Goal: Task Accomplishment & Management: Complete application form

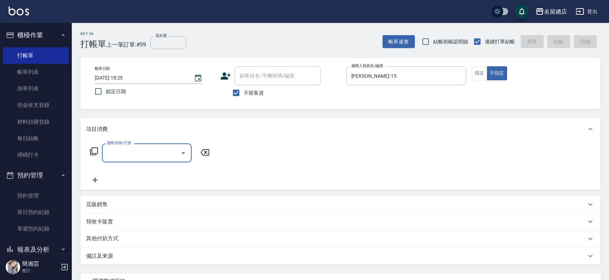
click at [479, 71] on button "指定" at bounding box center [479, 73] width 15 height 14
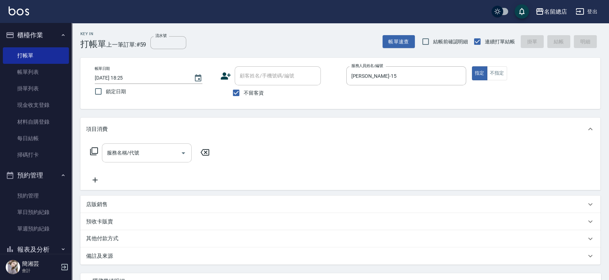
click at [158, 154] on input "服務名稱/代號" at bounding box center [141, 153] width 72 height 13
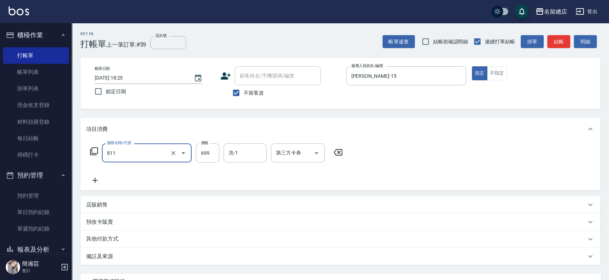
type input "洗+剪(811)"
type input "950"
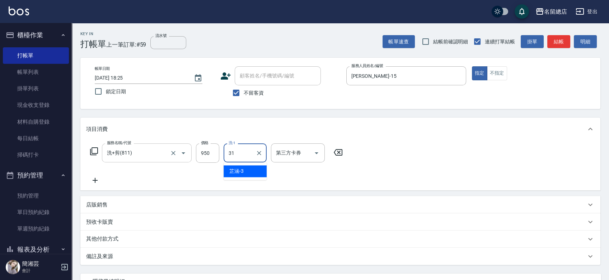
type input "[PERSON_NAME]-31"
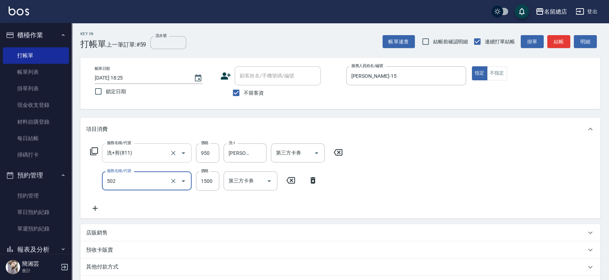
type input "染髮1500以上(502)"
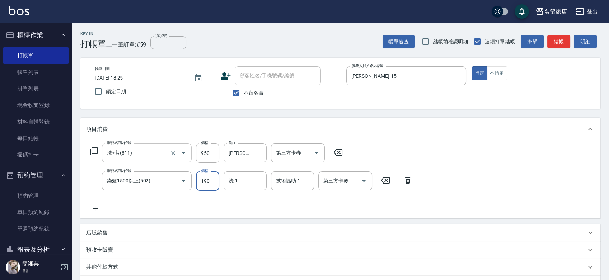
type input "1900"
type input "游之語-48"
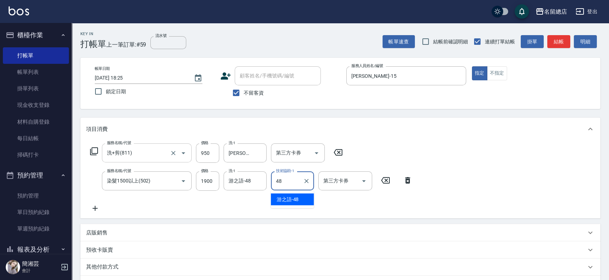
type input "游之語-48"
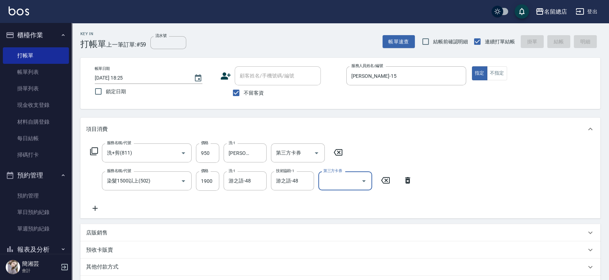
type input "[DATE] 19:34"
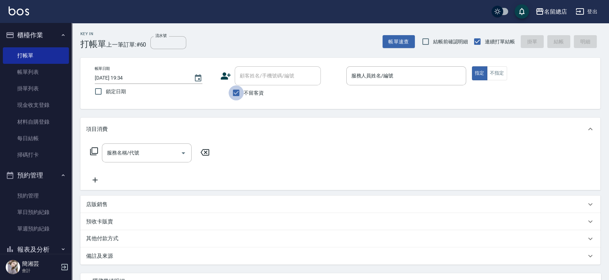
click at [230, 93] on input "不留客資" at bounding box center [236, 92] width 15 height 15
checkbox input "false"
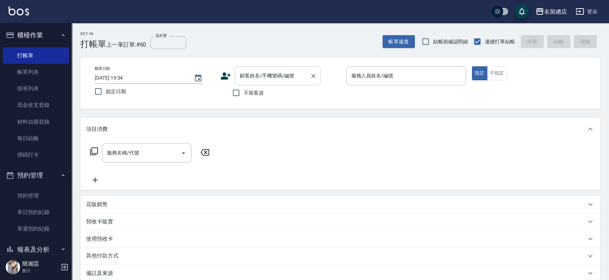
click at [245, 81] on input "顧客姓名/手機號碼/編號" at bounding box center [272, 76] width 69 height 13
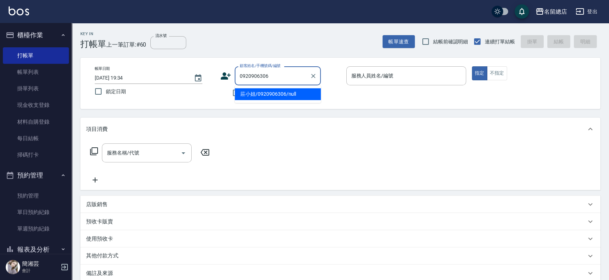
type input "莊小姐/0920906306/null"
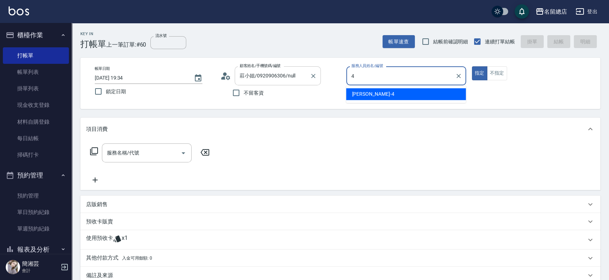
type input "[PERSON_NAME]-4"
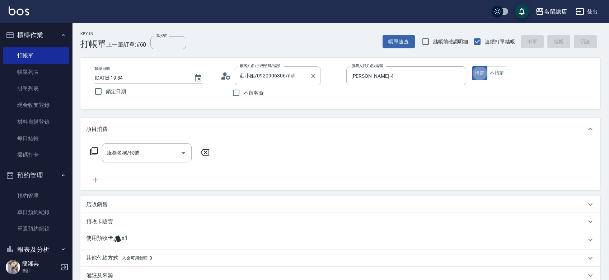
type button "true"
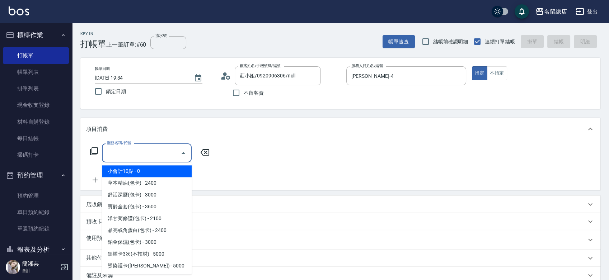
click at [151, 152] on input "服務名稱/代號" at bounding box center [141, 153] width 72 height 13
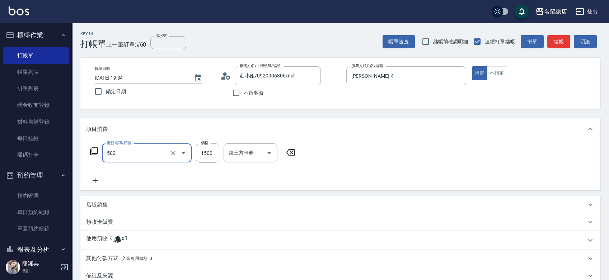
type input "染髮1500以上(502)"
type input "2000"
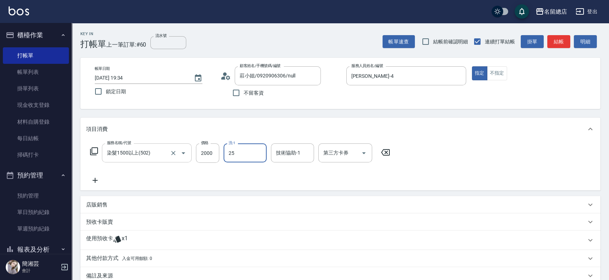
type input "[PERSON_NAME]-25"
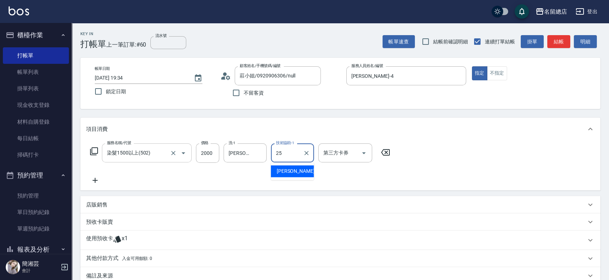
type input "[PERSON_NAME]-25"
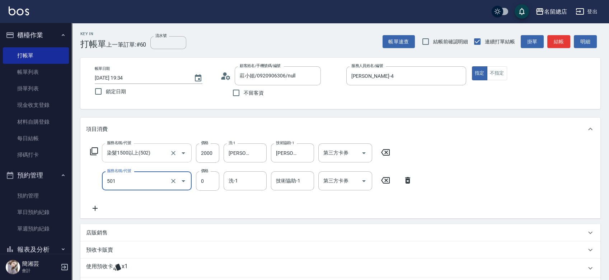
type input "2段蓋卡1300以上(501)"
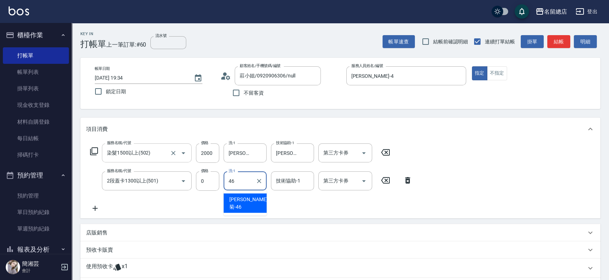
type input "[PERSON_NAME]菊-46"
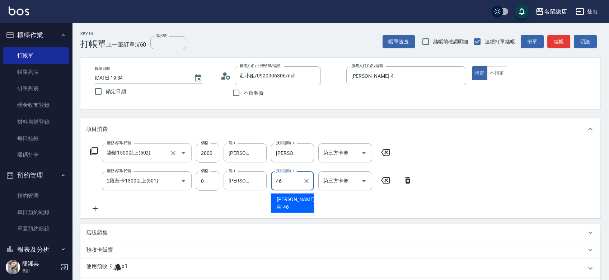
type input "[PERSON_NAME]菊-46"
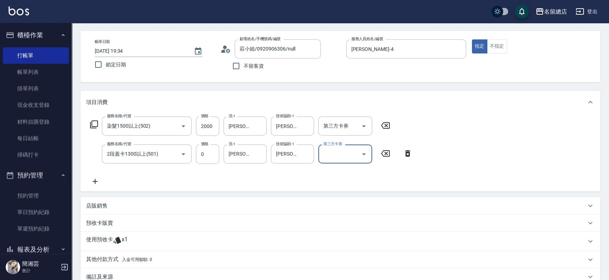
scroll to position [40, 0]
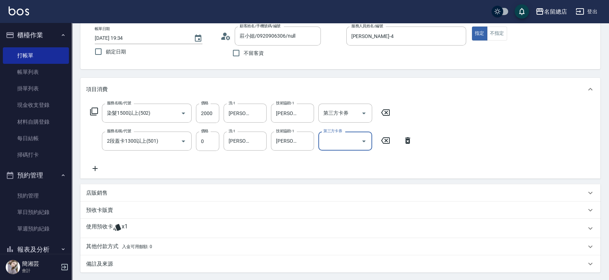
click at [107, 222] on div "使用預收卡 x1" at bounding box center [340, 228] width 520 height 19
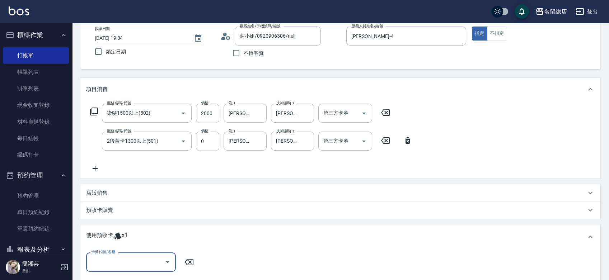
scroll to position [0, 0]
click at [119, 258] on input "卡券代號/名稱" at bounding box center [125, 262] width 72 height 13
click at [131, 243] on div "二段自備卡 剩餘1張 8989" at bounding box center [131, 244] width 90 height 12
type input "二段自備卡 8989"
click at [276, 257] on input "指定" at bounding box center [269, 262] width 15 height 15
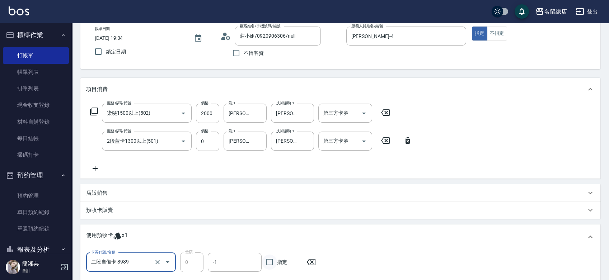
checkbox input "true"
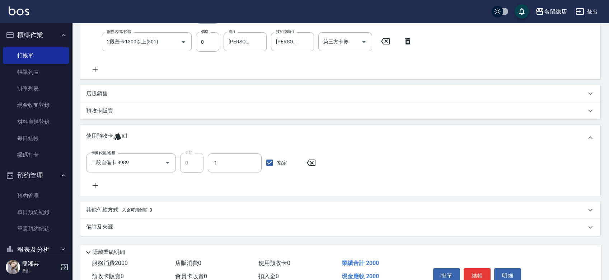
scroll to position [55, 0]
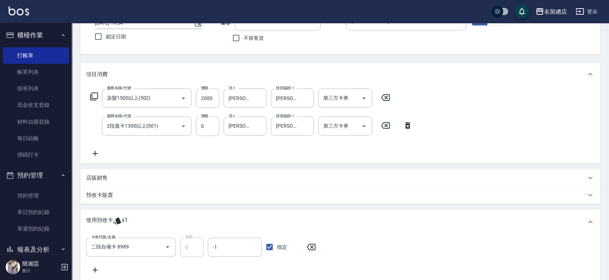
type input "[DATE] 19:35"
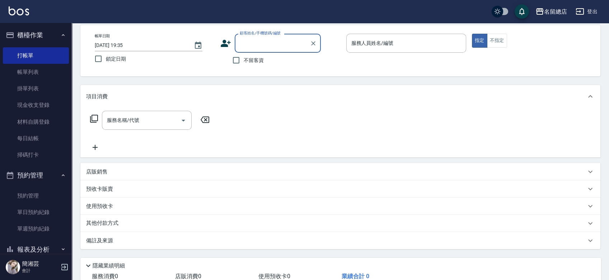
scroll to position [0, 0]
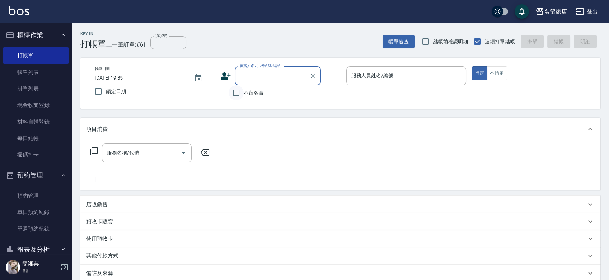
click at [236, 90] on input "不留客資" at bounding box center [236, 92] width 15 height 15
checkbox input "true"
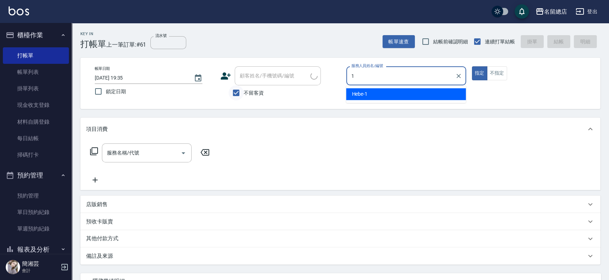
type input "17"
type input "[PERSON_NAME]/0917217207/"
type input "[PERSON_NAME]-17"
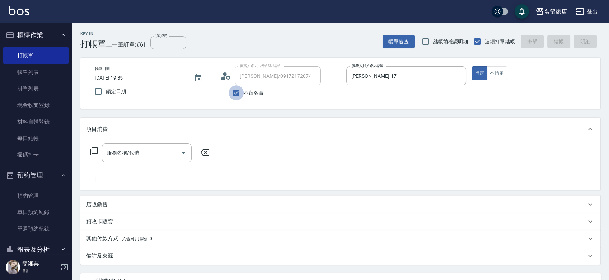
click at [236, 89] on input "不留客資" at bounding box center [236, 92] width 15 height 15
checkbox input "false"
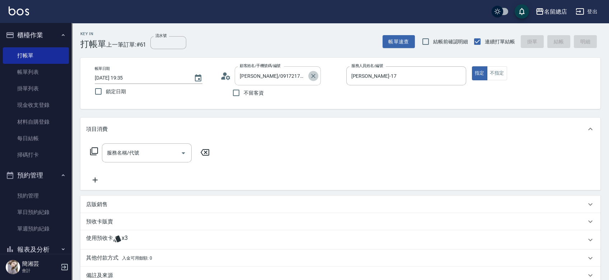
click at [315, 73] on icon "Clear" at bounding box center [313, 75] width 7 height 7
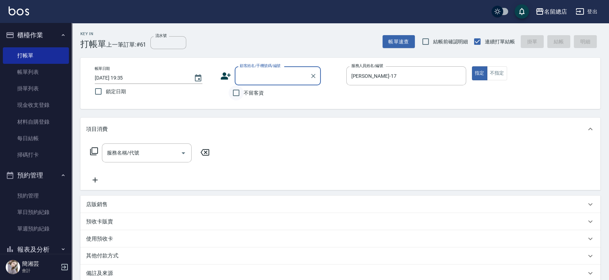
click at [239, 90] on input "不留客資" at bounding box center [236, 92] width 15 height 15
checkbox input "true"
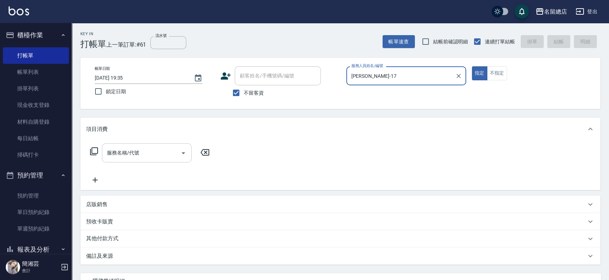
click at [137, 156] on input "服務名稱/代號" at bounding box center [141, 153] width 72 height 13
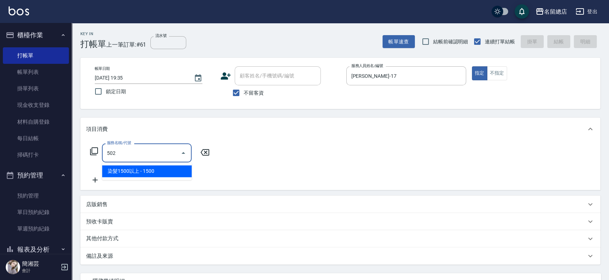
type input "染髮1500以上(502)"
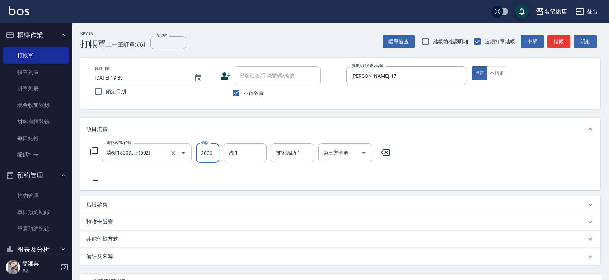
type input "2000"
type input "[PERSON_NAME]-43"
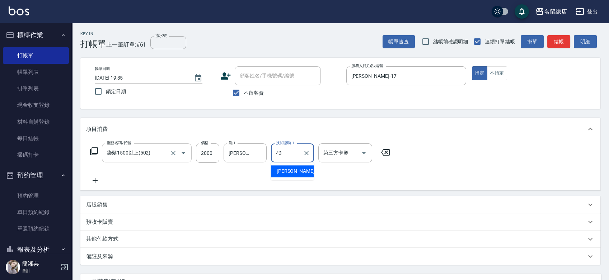
type input "[PERSON_NAME]-43"
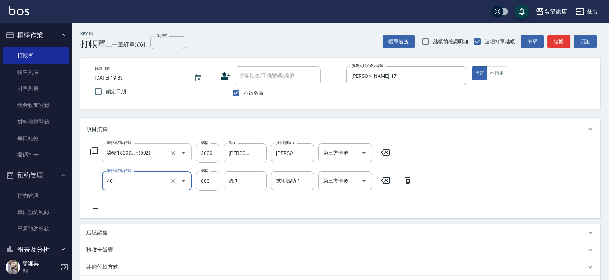
type input "自備護髮(401)"
type input "1500"
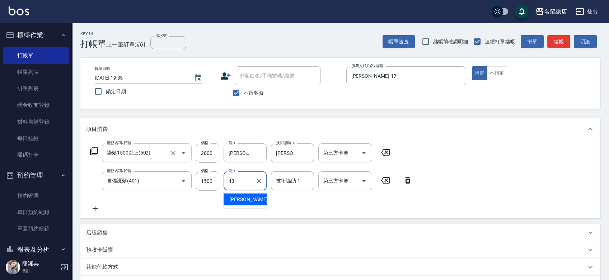
type input "[PERSON_NAME]-43"
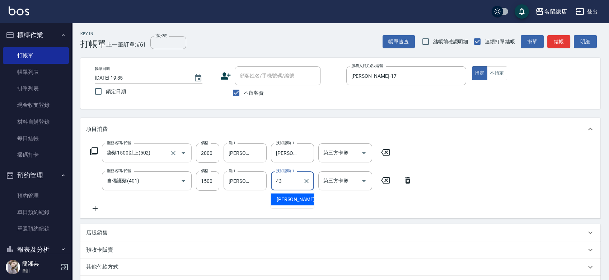
type input "[PERSON_NAME]-43"
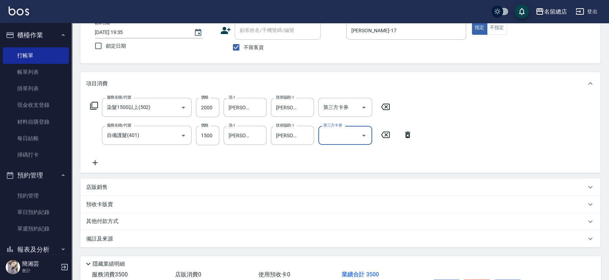
scroll to position [80, 0]
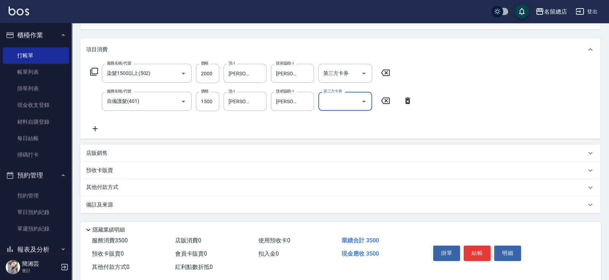
click at [98, 189] on p "其他付款方式" at bounding box center [104, 188] width 36 height 8
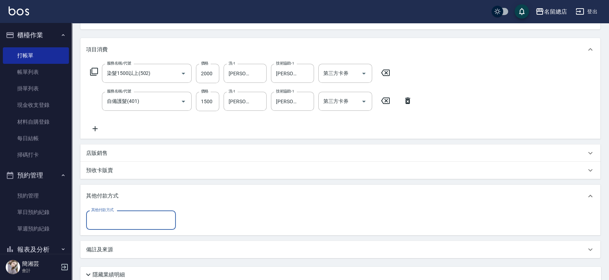
scroll to position [0, 0]
click at [105, 220] on input "其他付款方式" at bounding box center [130, 220] width 83 height 13
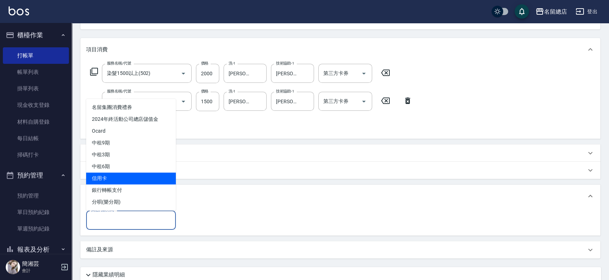
click at [116, 177] on span "信用卡" at bounding box center [131, 179] width 90 height 12
type input "信用卡"
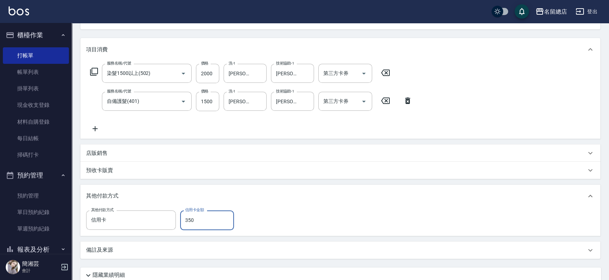
type input "3500"
type input "[DATE] 19:36"
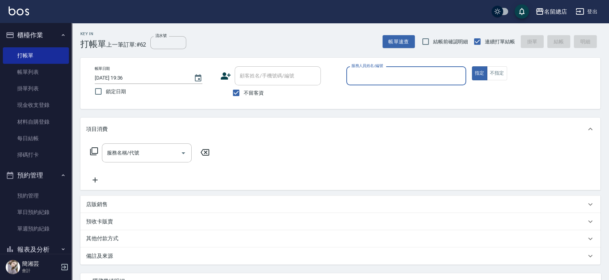
drag, startPoint x: 229, startPoint y: 90, endPoint x: 238, endPoint y: 84, distance: 10.6
click at [230, 90] on input "不留客資" at bounding box center [236, 92] width 15 height 15
checkbox input "false"
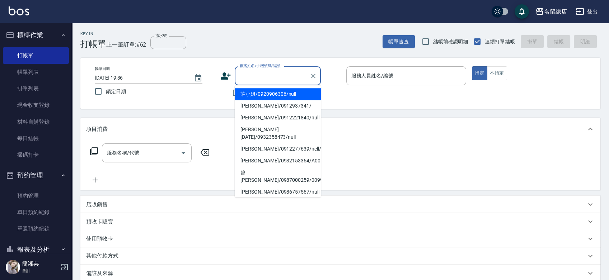
click at [255, 76] on input "顧客姓名/手機號碼/編號" at bounding box center [272, 76] width 69 height 13
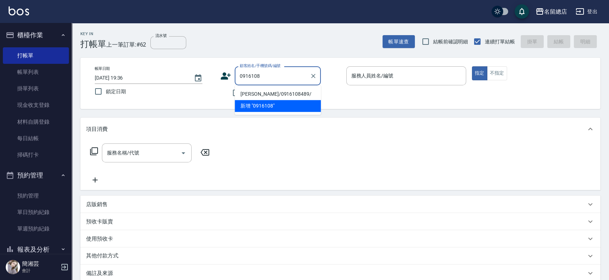
click at [260, 91] on li "[PERSON_NAME]/0916108489/" at bounding box center [278, 94] width 86 height 12
type input "[PERSON_NAME]/0916108489/"
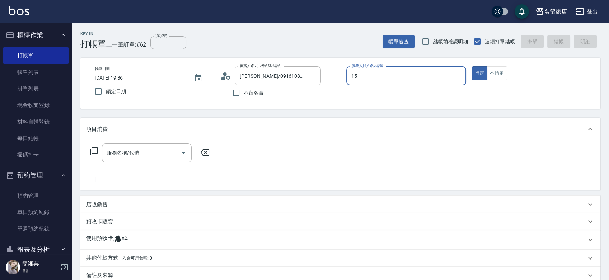
type input "[PERSON_NAME]-15"
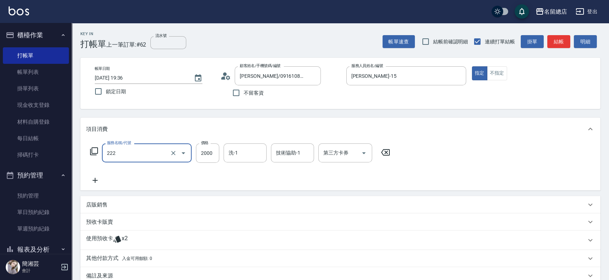
type input "燙髮2000以上(222)"
type input "2600"
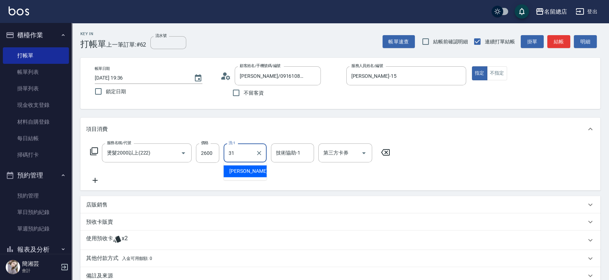
type input "[PERSON_NAME]-31"
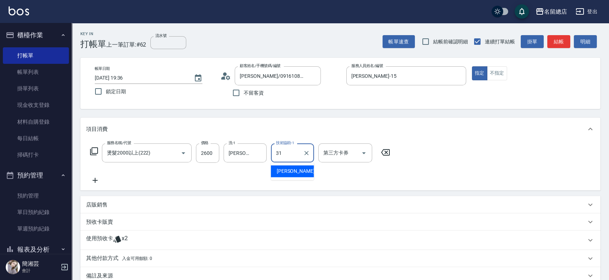
type input "[PERSON_NAME]-31"
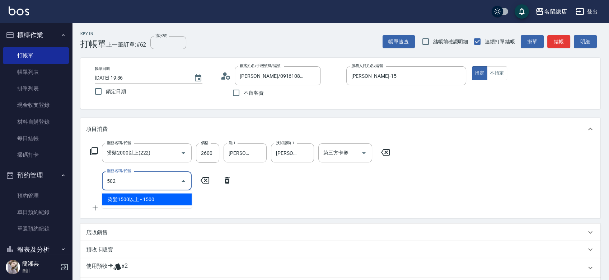
type input "染髮1500以上(502)"
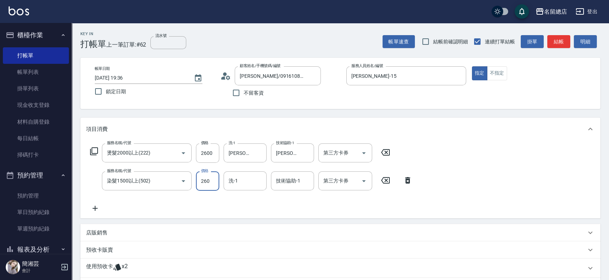
type input "2600"
type input "[PERSON_NAME]-31"
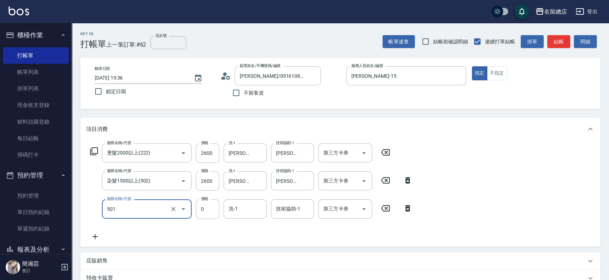
type input "2段蓋卡1300以上(501)"
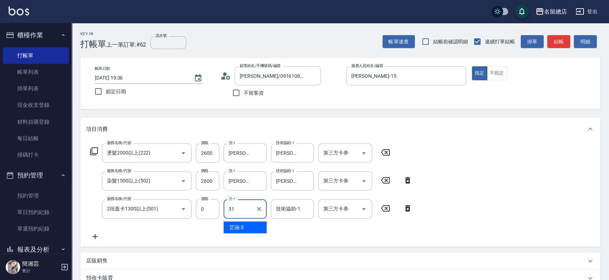
type input "[PERSON_NAME]-31"
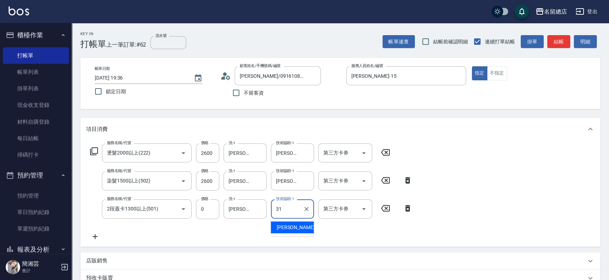
type input "[PERSON_NAME]-31"
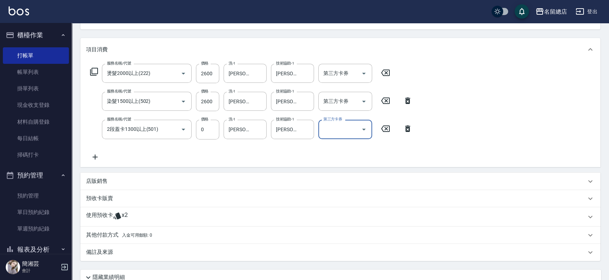
scroll to position [119, 0]
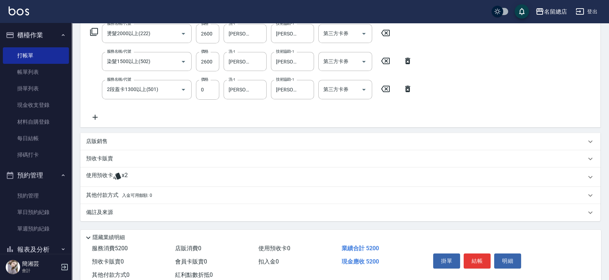
click at [130, 179] on div "使用預收卡 x2" at bounding box center [336, 177] width 500 height 11
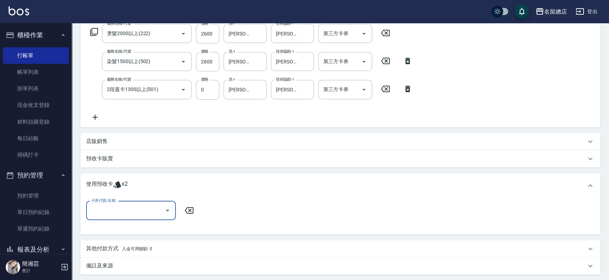
scroll to position [0, 0]
click at [129, 207] on input "卡券代號/名稱" at bounding box center [125, 211] width 72 height 13
click at [132, 225] on div "二段自備卡 剩餘2張 9107" at bounding box center [131, 229] width 90 height 12
type input "二段自備卡 9107"
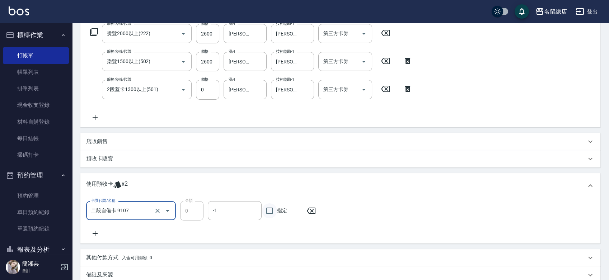
click at [269, 212] on input "指定" at bounding box center [269, 210] width 15 height 15
checkbox input "true"
click at [94, 232] on icon at bounding box center [95, 233] width 18 height 9
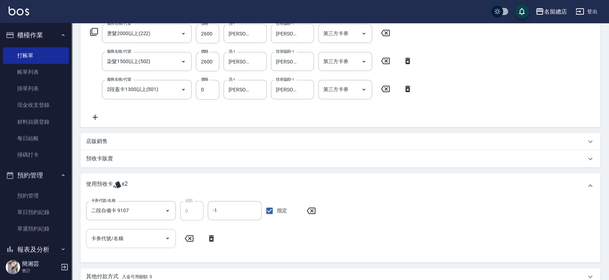
click at [114, 237] on input "卡券代號/名稱" at bounding box center [125, 238] width 72 height 13
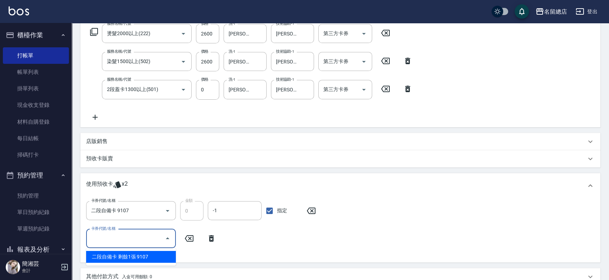
click at [127, 258] on div "二段自備卡 剩餘1張 9107" at bounding box center [131, 257] width 90 height 12
type input "二段自備卡 9107"
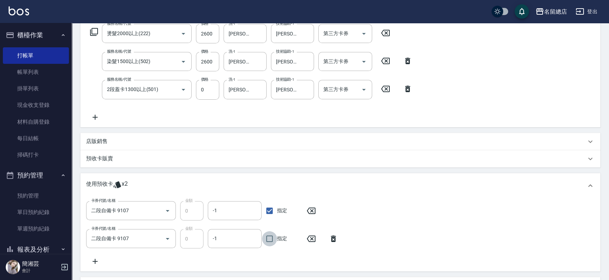
click at [271, 239] on input "指定" at bounding box center [269, 238] width 15 height 15
checkbox input "true"
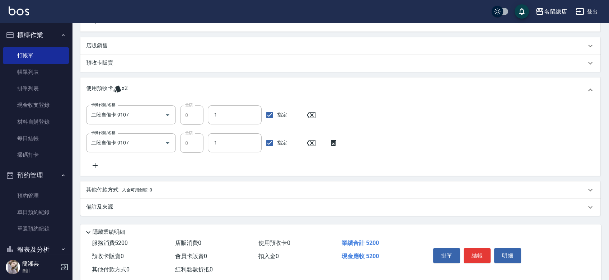
scroll to position [231, 0]
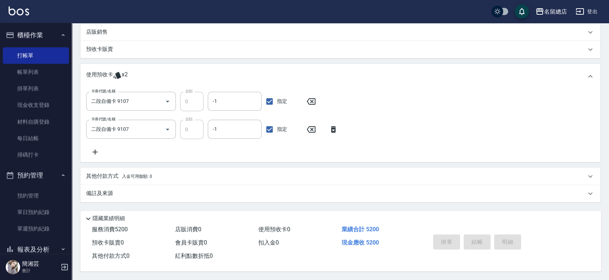
type input "[DATE] 19:39"
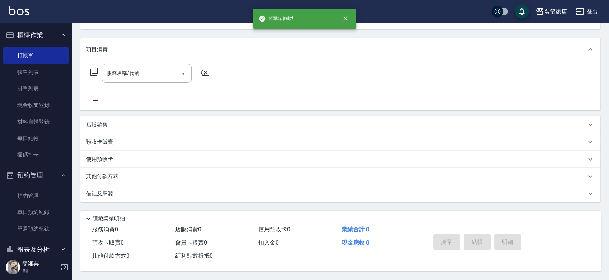
scroll to position [0, 0]
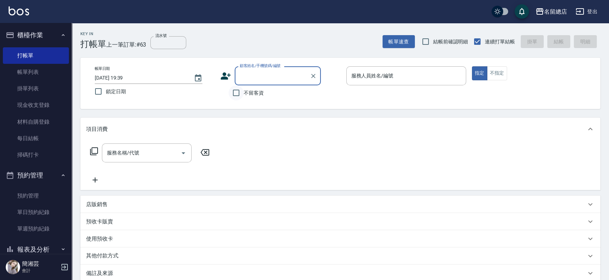
click at [236, 92] on input "不留客資" at bounding box center [236, 92] width 15 height 15
checkbox input "true"
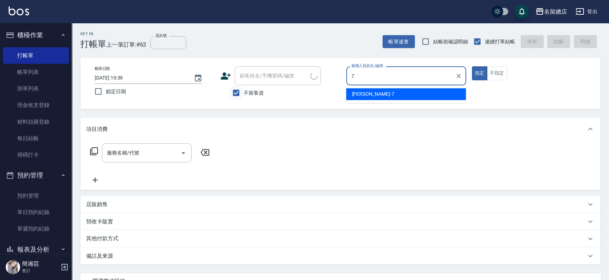
type input "Mick-7"
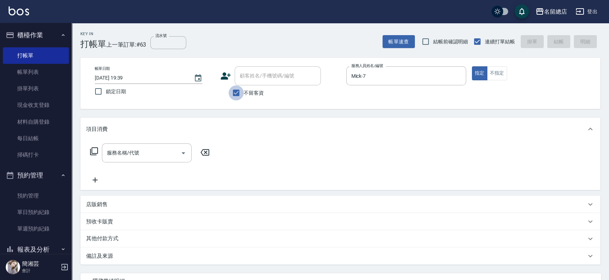
click at [236, 92] on input "不留客資" at bounding box center [236, 92] width 15 height 15
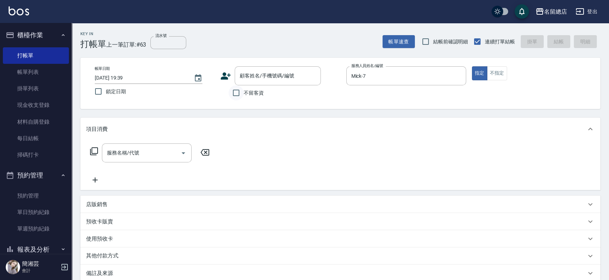
click at [236, 92] on input "不留客資" at bounding box center [236, 92] width 15 height 15
checkbox input "true"
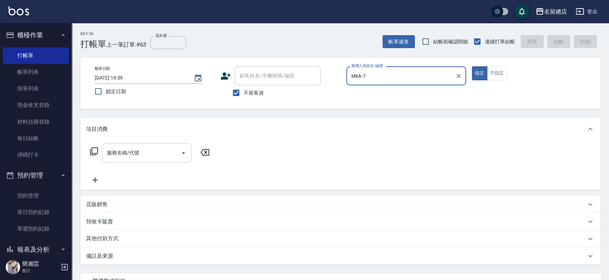
click at [130, 152] on input "服務名稱/代號" at bounding box center [141, 153] width 72 height 13
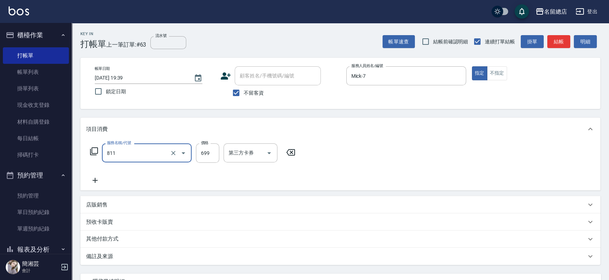
type input "洗+剪(811)"
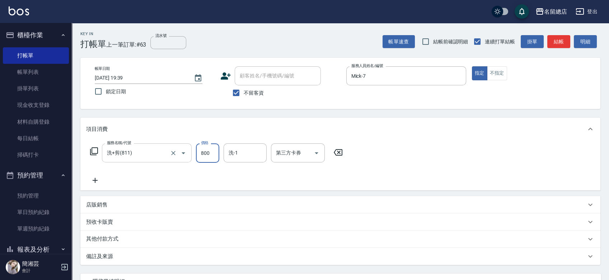
type input "800"
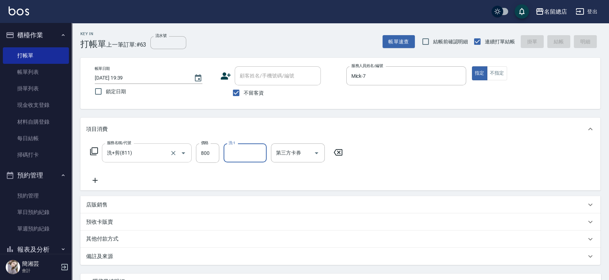
type input "[DATE] 19:40"
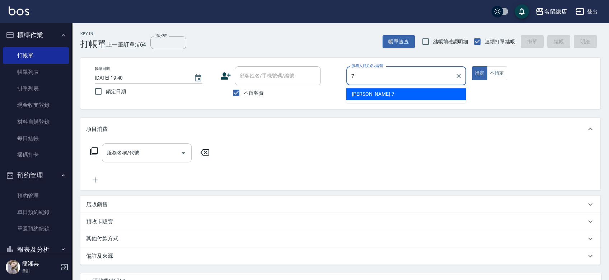
type input "Mick-7"
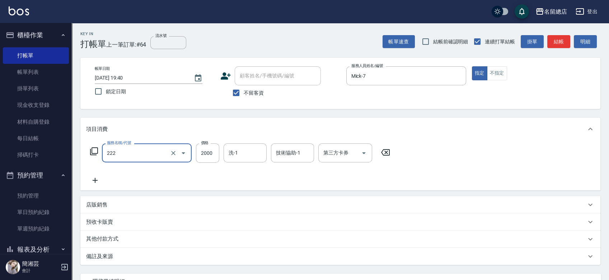
type input "燙髮2000以上(222)"
type input "3000"
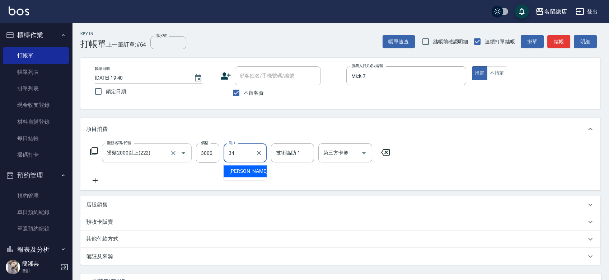
type input "[PERSON_NAME]-34"
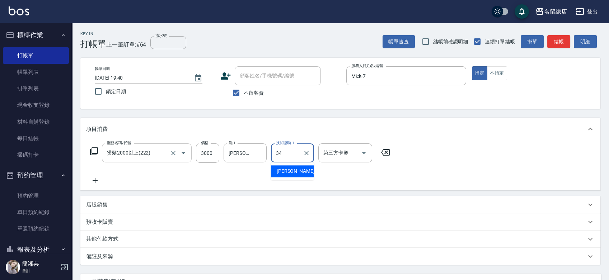
type input "[PERSON_NAME]-34"
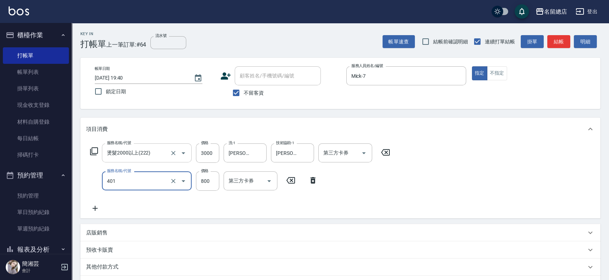
type input "自備護髮(401)"
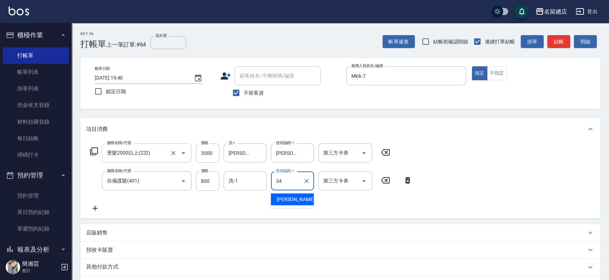
type input "[PERSON_NAME]-34"
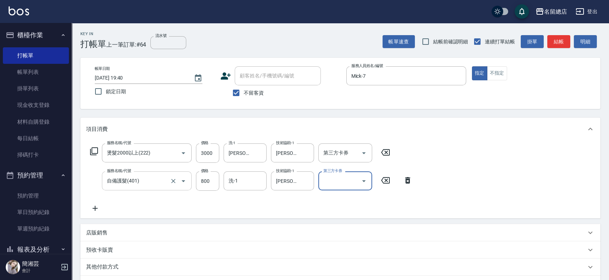
scroll to position [80, 0]
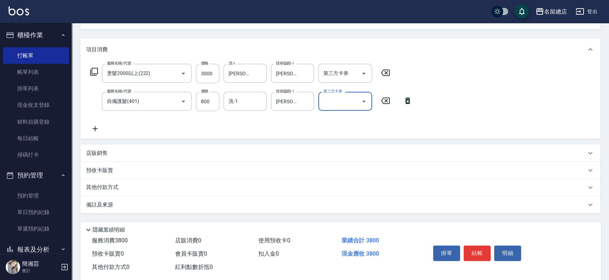
click at [113, 184] on p "其他付款方式" at bounding box center [104, 188] width 36 height 8
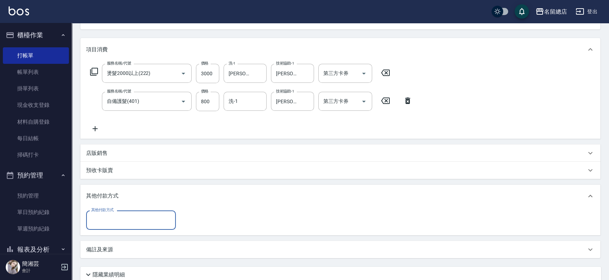
scroll to position [0, 0]
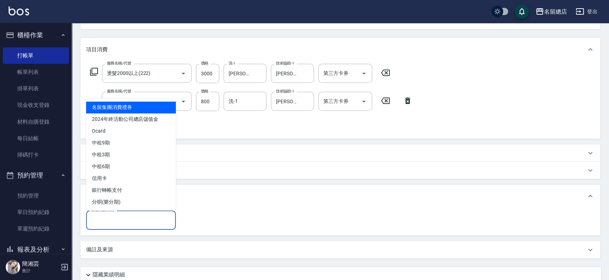
click at [123, 218] on input "其他付款方式" at bounding box center [130, 220] width 83 height 13
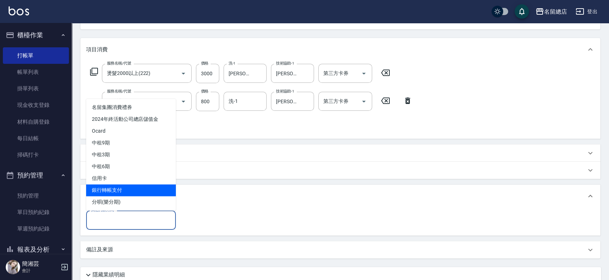
click at [122, 192] on span "銀行轉帳支付" at bounding box center [131, 190] width 90 height 12
type input "銀行轉帳支付"
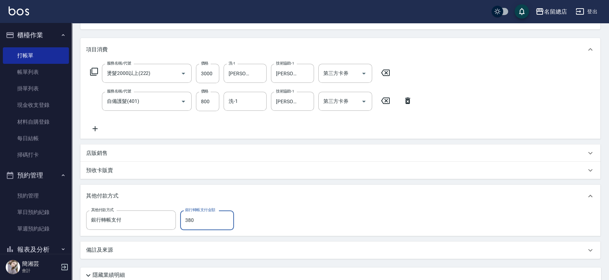
type input "3800"
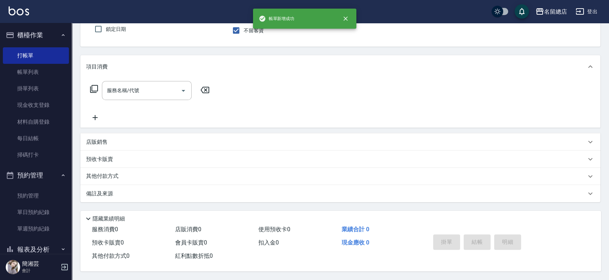
scroll to position [65, 0]
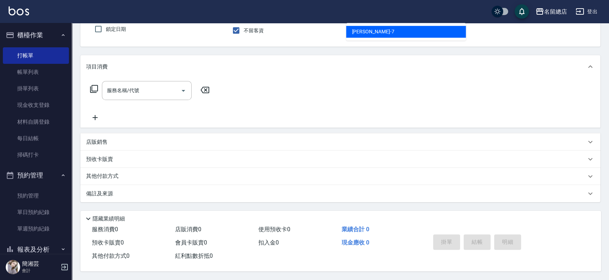
type input "Mick-7"
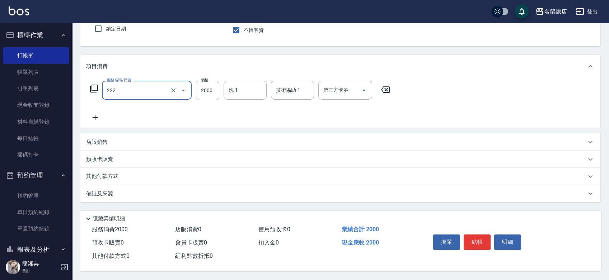
type input "燙髮2000以上(222)"
type input "1700"
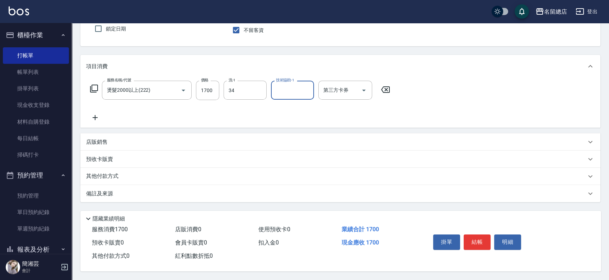
type input "[PERSON_NAME]-34"
click at [111, 174] on p "其他付款方式" at bounding box center [104, 177] width 36 height 8
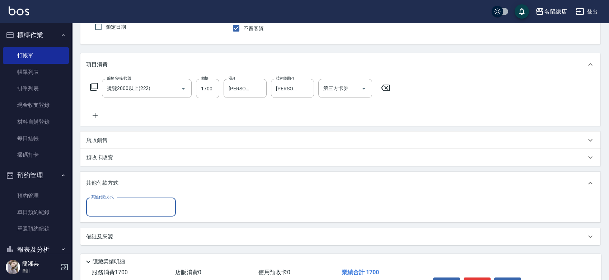
click at [118, 212] on input "其他付款方式" at bounding box center [130, 207] width 83 height 13
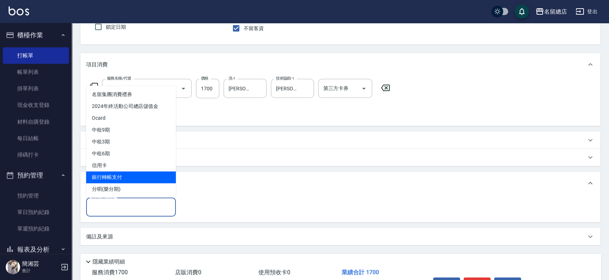
click at [116, 179] on span "銀行轉帳支付" at bounding box center [131, 177] width 90 height 12
type input "銀行轉帳支付"
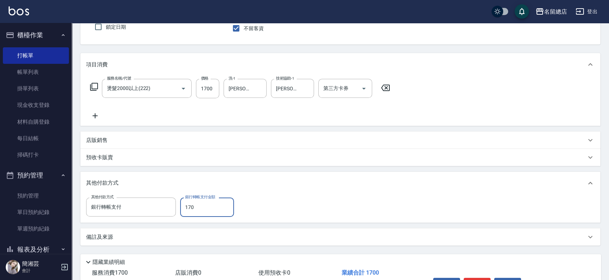
type input "1700"
type input "[DATE] 19:41"
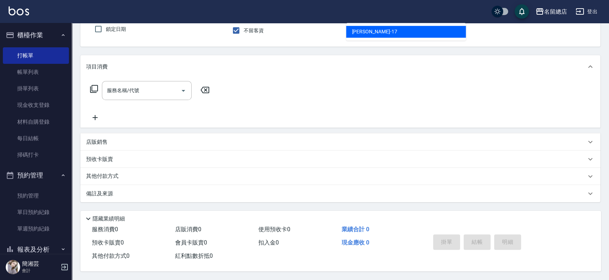
type input "[PERSON_NAME]-17"
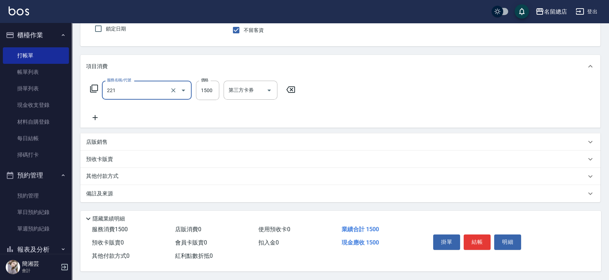
type input "燙髮1500以下(221)"
type input "1000"
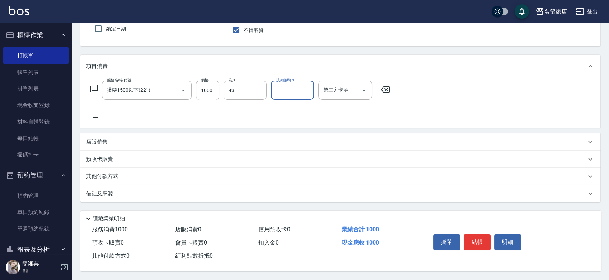
type input "[PERSON_NAME]-43"
click at [150, 174] on div "其他付款方式" at bounding box center [336, 177] width 500 height 8
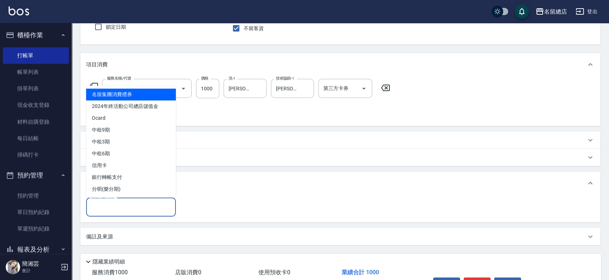
click at [122, 211] on input "其他付款方式" at bounding box center [130, 207] width 83 height 13
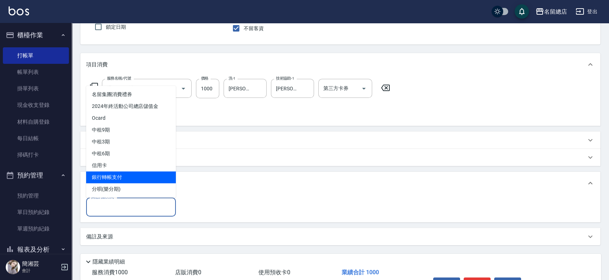
click at [125, 180] on span "銀行轉帳支付" at bounding box center [131, 177] width 90 height 12
type input "銀行轉帳支付"
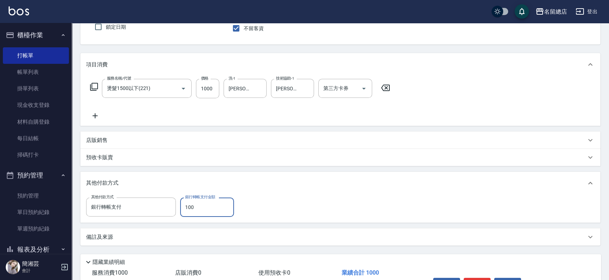
type input "1000"
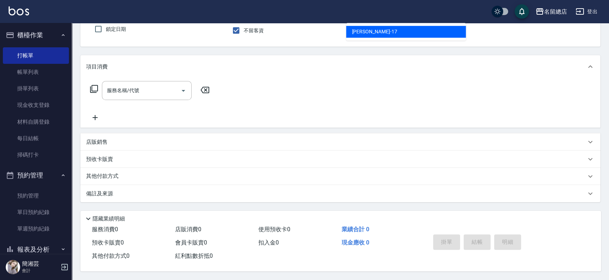
type input "[PERSON_NAME]-17"
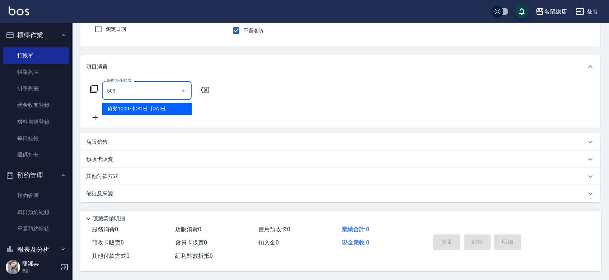
type input "染髮1000~1499(503)"
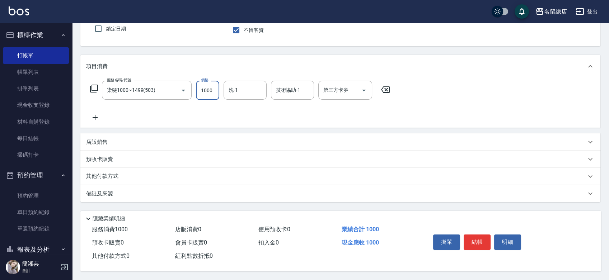
type input "1000"
type input "[PERSON_NAME]-41"
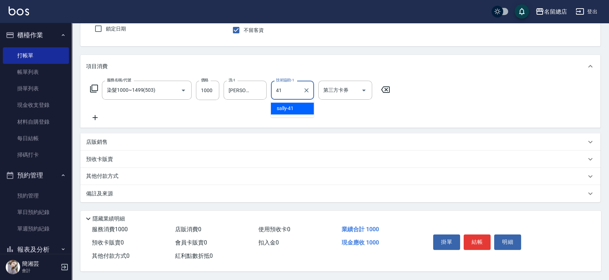
type input "[PERSON_NAME]-41"
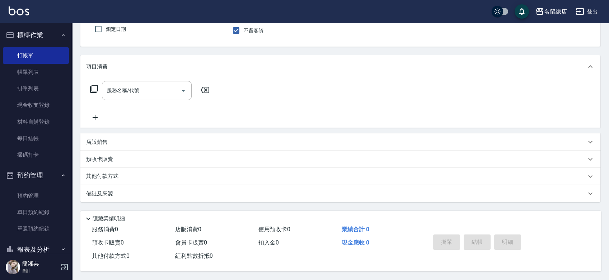
type input "[PERSON_NAME]-15"
type input "洗髮 (女)(605)"
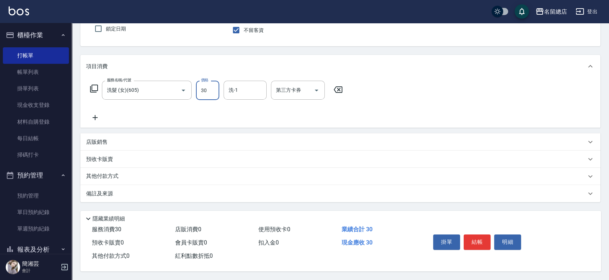
type input "300"
type input "[PERSON_NAME]-31"
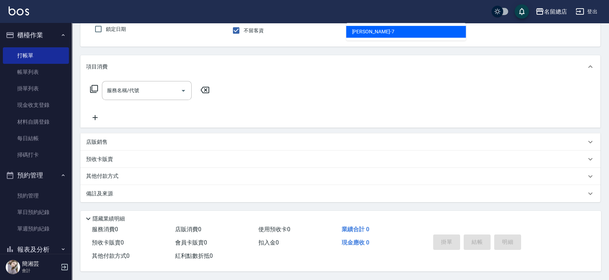
type input "Mick-7"
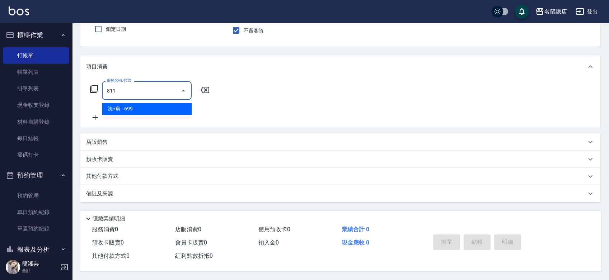
type input "洗+剪(811)"
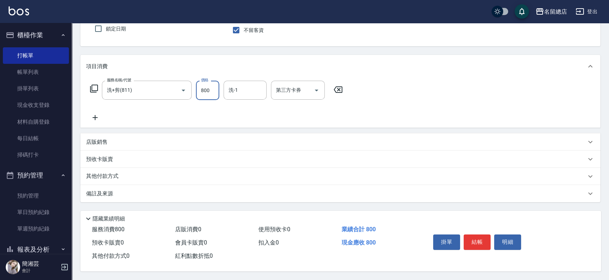
type input "800"
type input "[PERSON_NAME]-34"
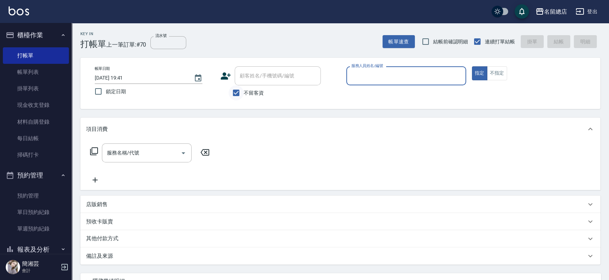
click at [240, 90] on input "不留客資" at bounding box center [236, 92] width 15 height 15
checkbox input "false"
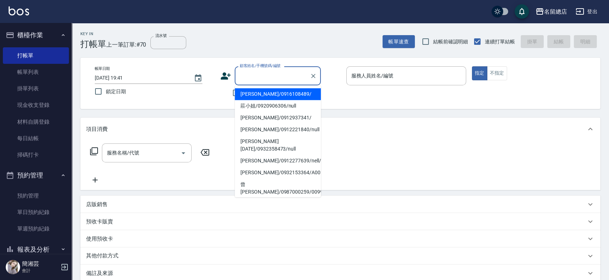
click at [247, 77] on input "顧客姓名/手機號碼/編號" at bounding box center [272, 76] width 69 height 13
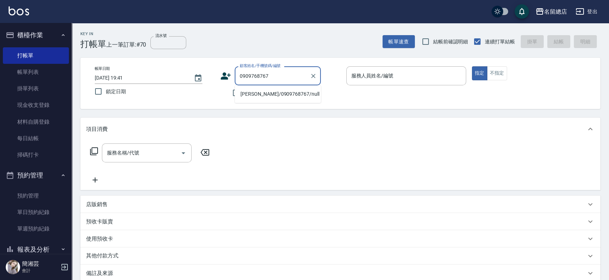
type input "[PERSON_NAME]/0909768767/null"
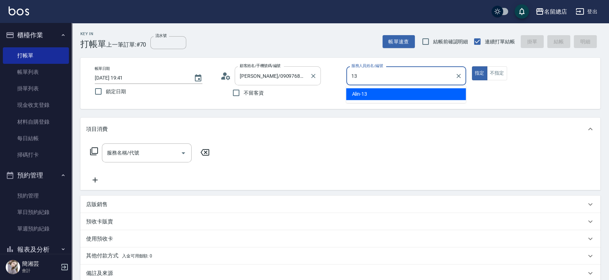
type input "Alin-13"
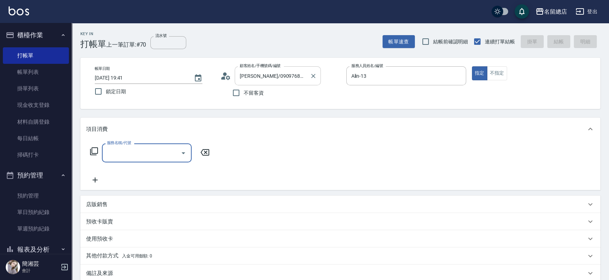
type input "1"
type input "6"
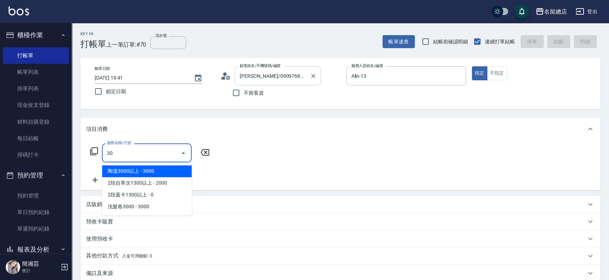
type input "306"
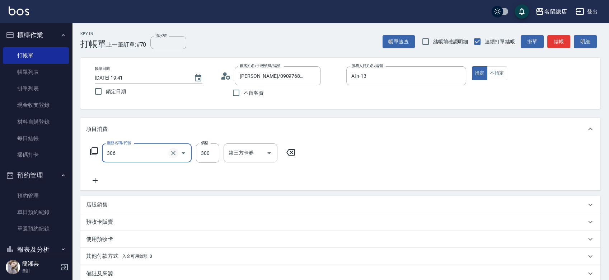
click at [172, 152] on icon "Clear" at bounding box center [173, 153] width 4 height 4
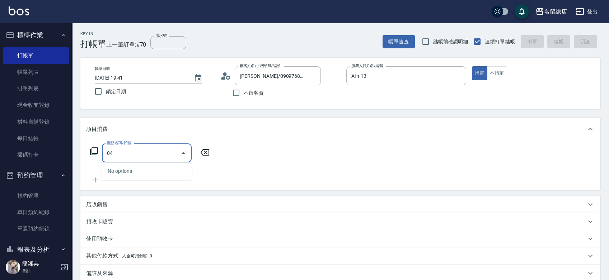
type input "0"
type input "6"
type input "8"
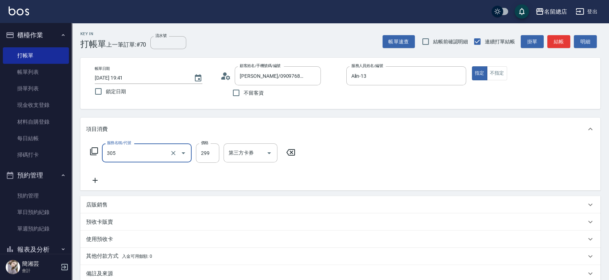
type input "剪髮(305)"
type input "400"
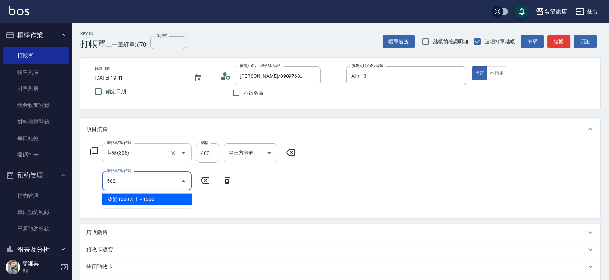
type input "染髮1500以上(502)"
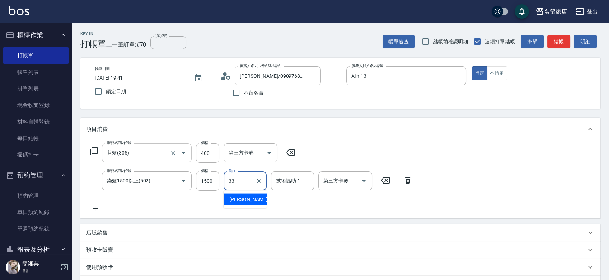
type input "[PERSON_NAME]-33"
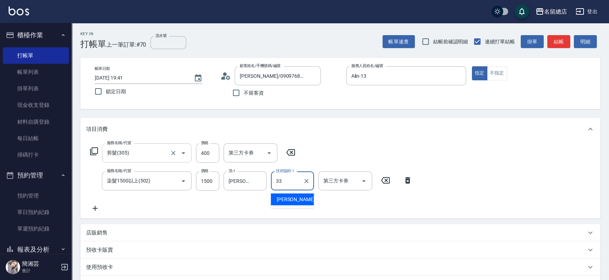
type input "[PERSON_NAME]-33"
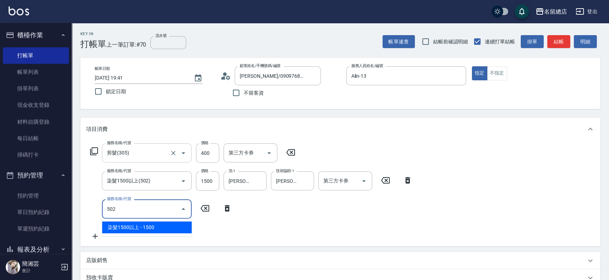
type input "染髮1500以上(502)"
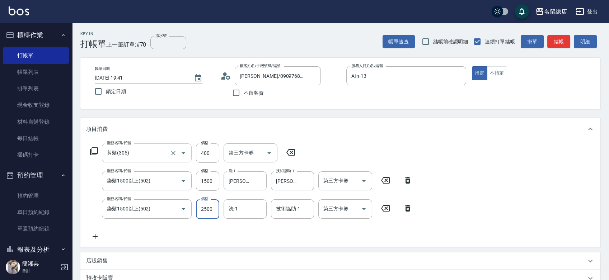
type input "2500"
type input "[PERSON_NAME]-33"
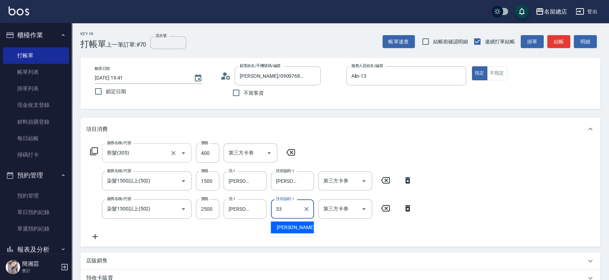
type input "[PERSON_NAME]-33"
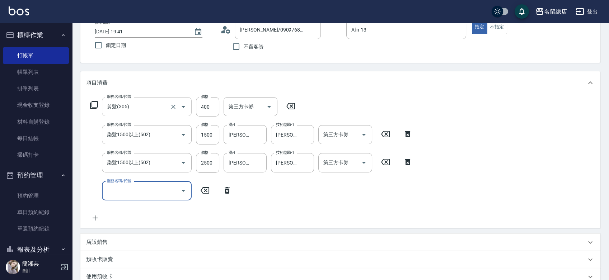
scroll to position [80, 0]
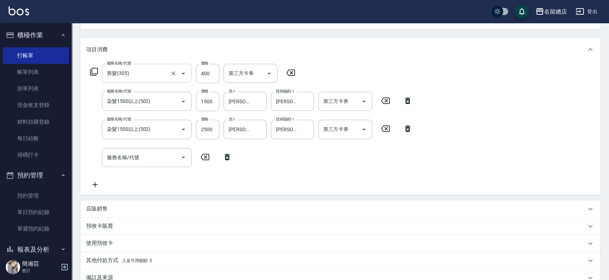
click at [108, 226] on p "預收卡販賣" at bounding box center [99, 226] width 27 height 8
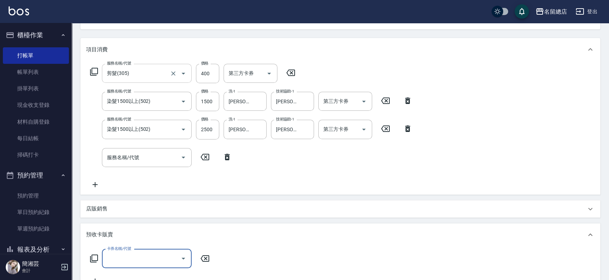
scroll to position [0, 0]
type input "二段自備卡(407)"
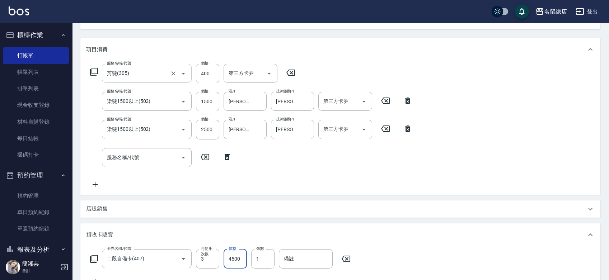
type input "4500"
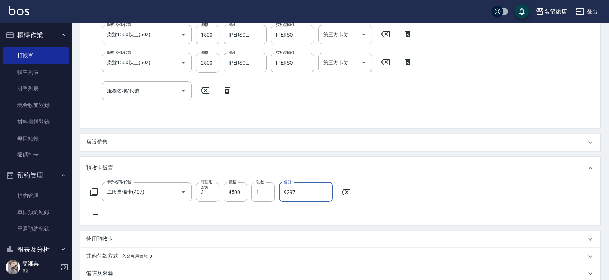
scroll to position [228, 0]
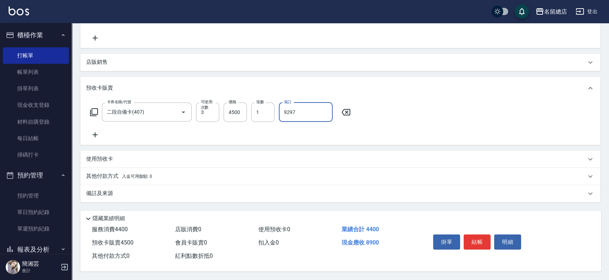
type input "9297"
click at [130, 175] on span "入金可用餘額: 0" at bounding box center [137, 176] width 30 height 5
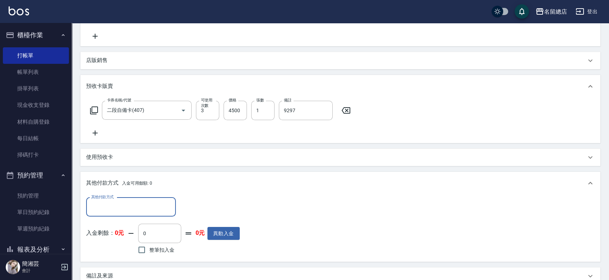
scroll to position [0, 0]
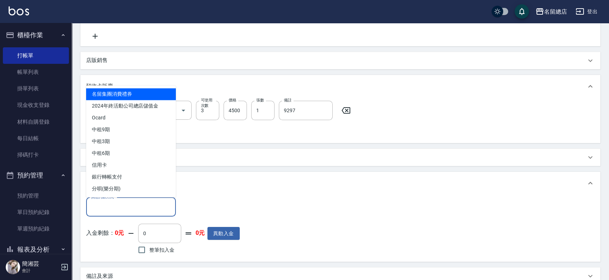
click at [125, 204] on input "其他付款方式" at bounding box center [130, 207] width 83 height 13
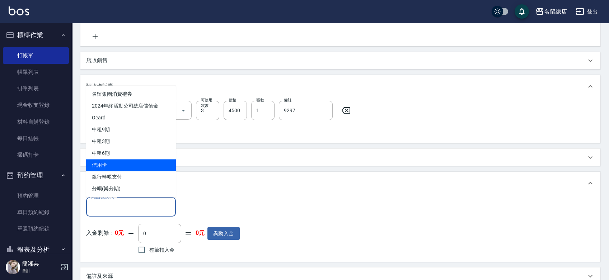
click at [121, 168] on span "信用卡" at bounding box center [131, 165] width 90 height 12
type input "信用卡"
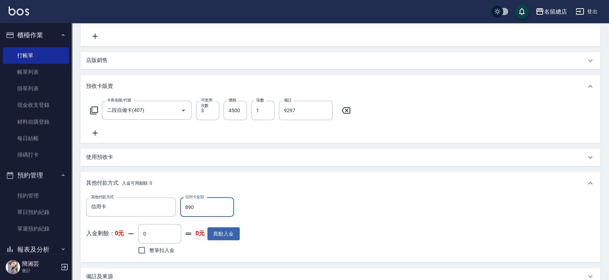
type input "8900"
type input "[DATE] 19:43"
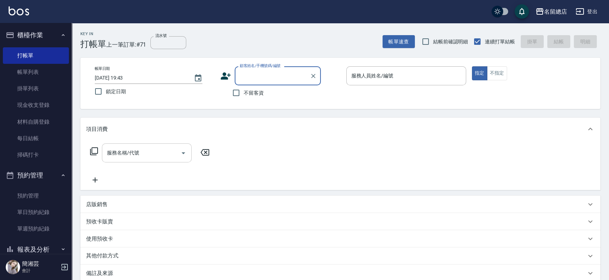
type input "1"
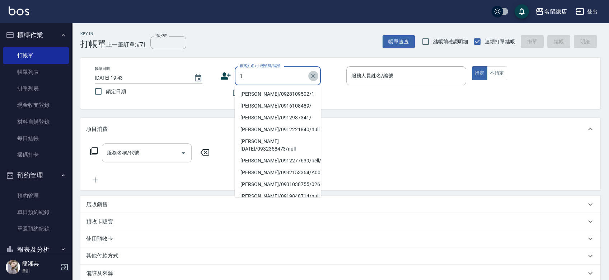
click at [313, 74] on icon "Clear" at bounding box center [313, 75] width 7 height 7
click at [234, 92] on input "不留客資" at bounding box center [236, 92] width 15 height 15
checkbox input "true"
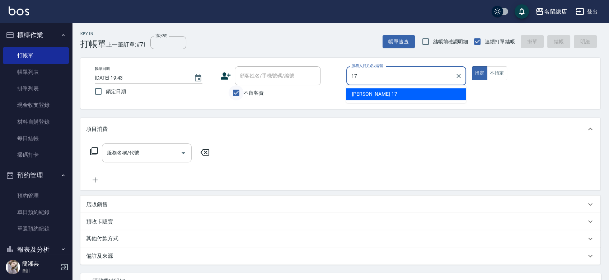
type input "[PERSON_NAME]-17"
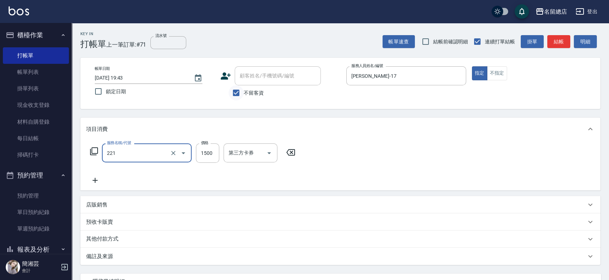
type input "燙髮1500以下(221)"
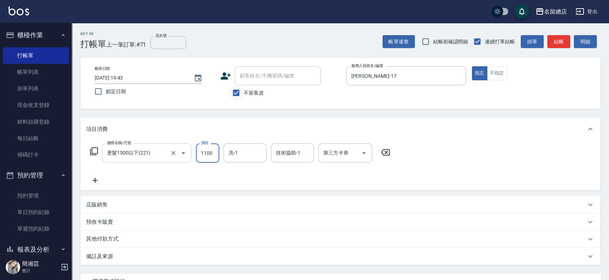
type input "1100"
type input "[PERSON_NAME]-43"
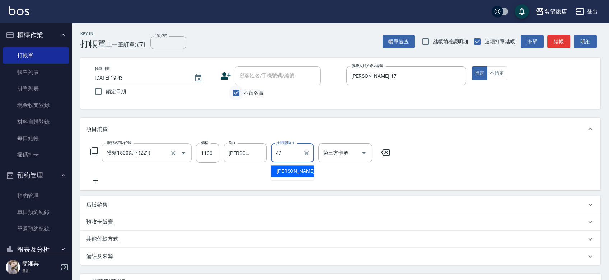
type input "[PERSON_NAME]-43"
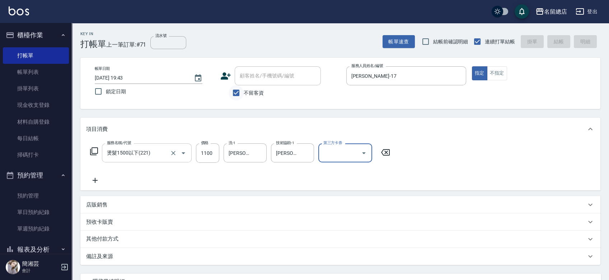
type input "[DATE] 19:44"
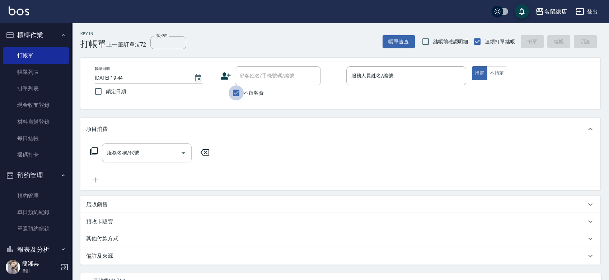
drag, startPoint x: 235, startPoint y: 90, endPoint x: 253, endPoint y: 70, distance: 26.9
click at [235, 90] on input "不留客資" at bounding box center [236, 92] width 15 height 15
checkbox input "false"
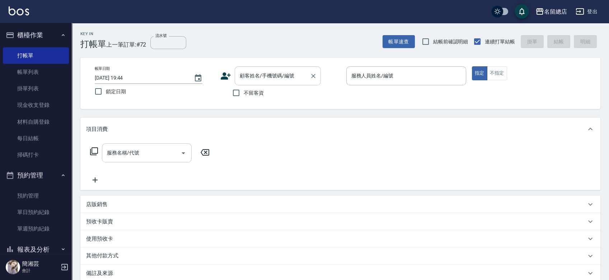
click at [253, 70] on div "顧客姓名/手機號碼/編號 顧客姓名/手機號碼/編號" at bounding box center [278, 75] width 86 height 19
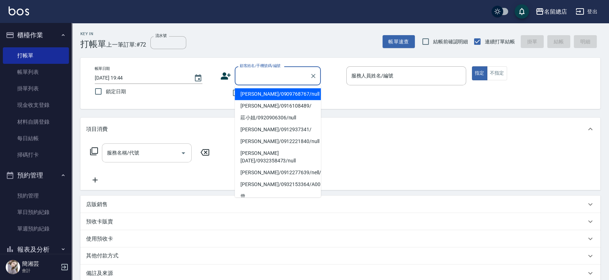
click at [260, 92] on li "[PERSON_NAME]/0909768767/null" at bounding box center [278, 94] width 86 height 12
type input "[PERSON_NAME]/0909768767/null"
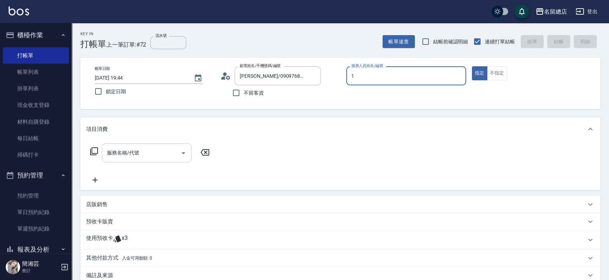
type input "13"
type input "501"
type input "Alin-13"
type input "2段蓋卡1300以上(501)"
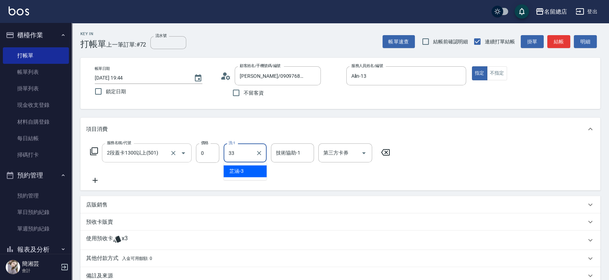
type input "[PERSON_NAME]-33"
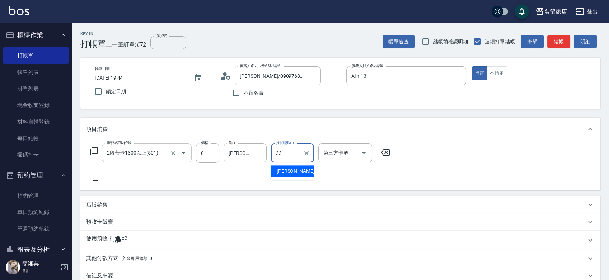
type input "[PERSON_NAME]-33"
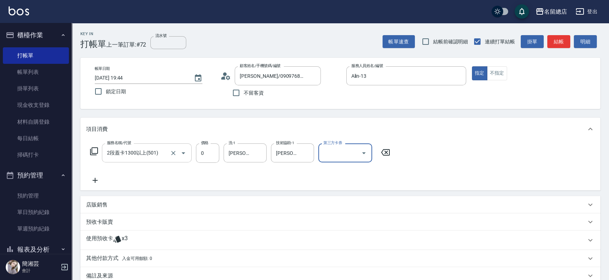
click at [127, 242] on span "x3" at bounding box center [125, 240] width 6 height 11
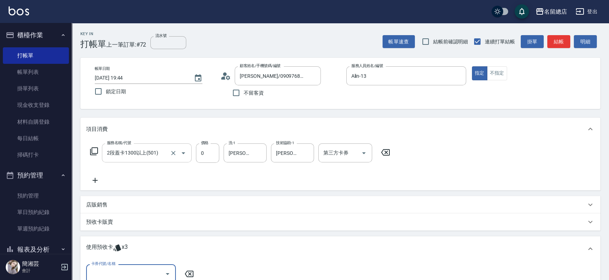
click at [132, 269] on input "卡券代號/名稱" at bounding box center [125, 274] width 72 height 13
click at [133, 254] on div "二段自備卡 剩餘3張 9297" at bounding box center [131, 256] width 90 height 12
type input "二段自備卡 9297"
click at [277, 272] on span "指定" at bounding box center [282, 275] width 10 height 8
click at [277, 272] on input "指定" at bounding box center [269, 274] width 15 height 15
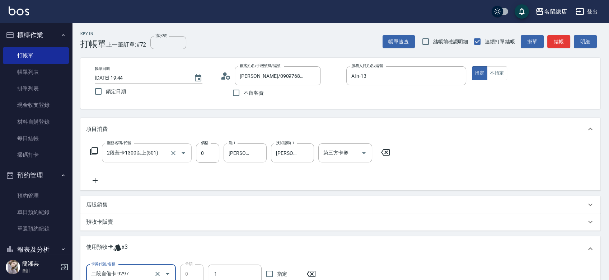
checkbox input "true"
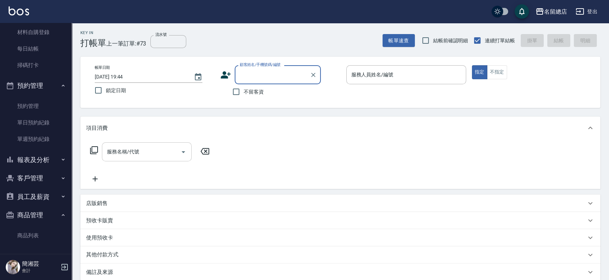
scroll to position [91, 0]
click at [34, 160] on button "報表及分析" at bounding box center [36, 159] width 66 height 19
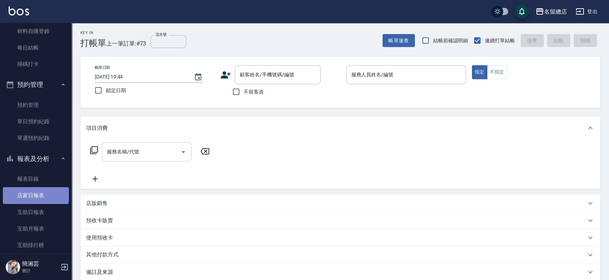
click at [36, 194] on link "店家日報表" at bounding box center [36, 195] width 66 height 17
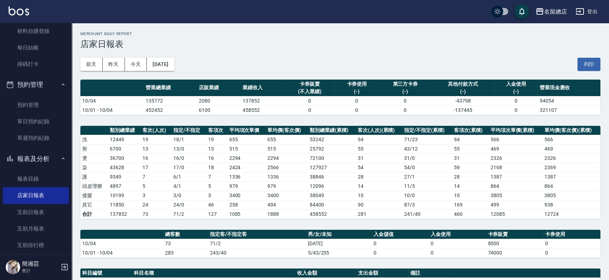
click at [590, 66] on button "列印" at bounding box center [588, 64] width 23 height 13
click at [41, 47] on link "每日結帳" at bounding box center [36, 47] width 66 height 17
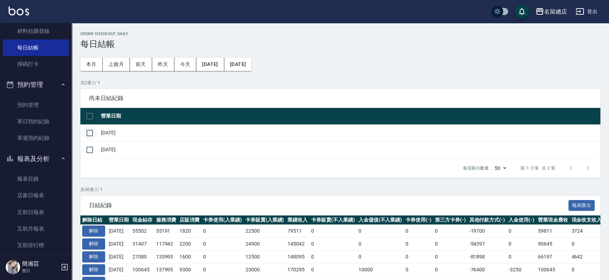
click at [85, 128] on input "checkbox" at bounding box center [89, 133] width 15 height 15
checkbox input "true"
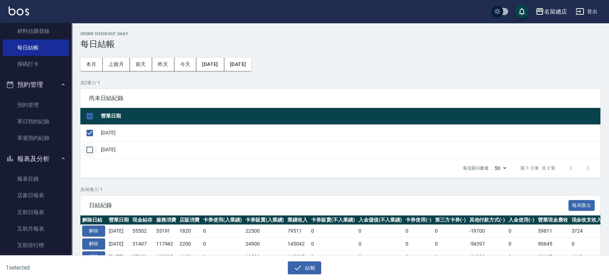
click at [91, 147] on input "checkbox" at bounding box center [89, 149] width 15 height 15
checkbox input "true"
click at [295, 265] on icon "button" at bounding box center [297, 268] width 9 height 9
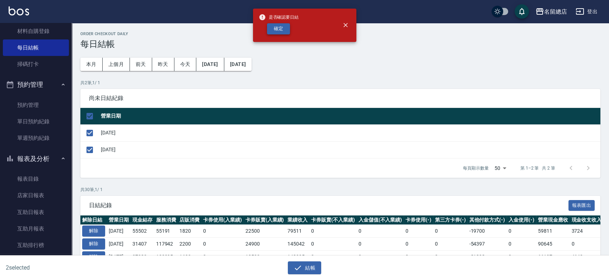
click at [284, 30] on button "確定" at bounding box center [278, 28] width 23 height 11
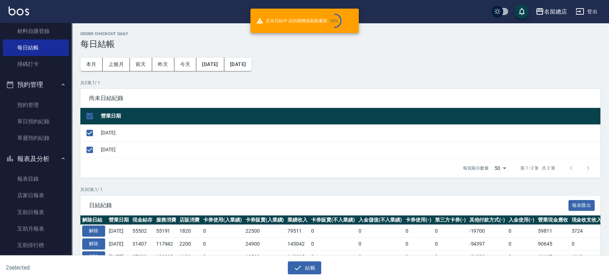
checkbox input "false"
